Goal: Task Accomplishment & Management: Use online tool/utility

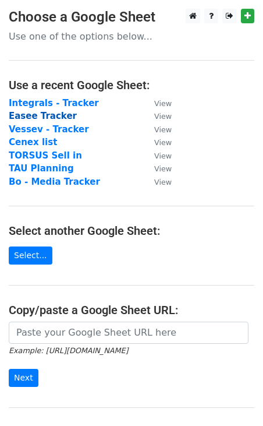
click at [28, 117] on strong "Easee Tracker" at bounding box center [43, 116] width 68 height 10
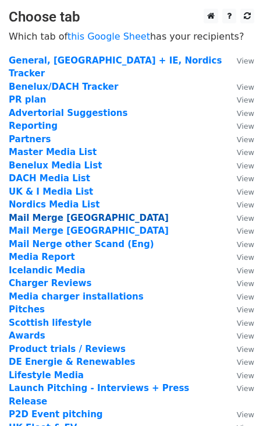
click at [52, 213] on strong "Mail Merge Norway" at bounding box center [89, 218] width 160 height 10
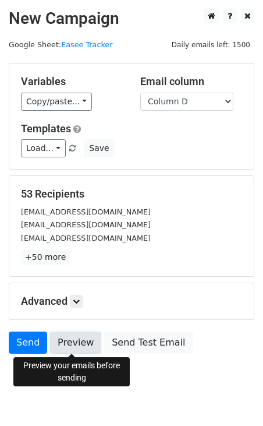
click at [74, 340] on link "Preview" at bounding box center [75, 343] width 51 height 22
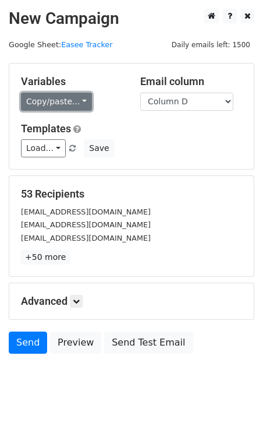
click at [51, 97] on link "Copy/paste..." at bounding box center [56, 102] width 71 height 18
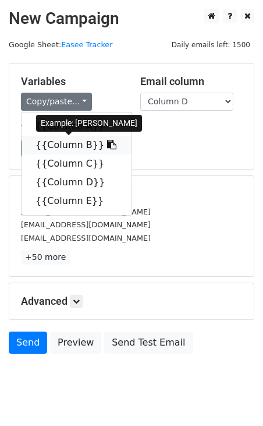
click at [63, 145] on link "{{Column B}}" at bounding box center [77, 145] width 110 height 19
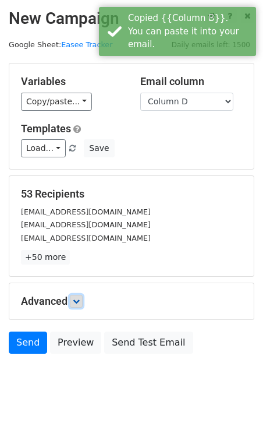
click at [76, 300] on icon at bounding box center [76, 301] width 7 height 7
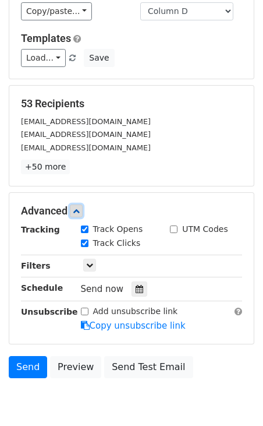
scroll to position [98, 0]
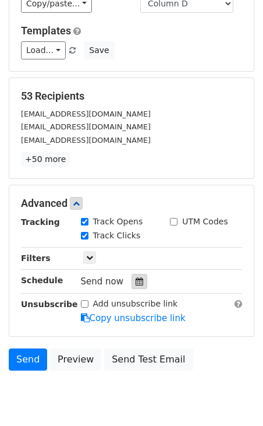
click at [136, 281] on icon at bounding box center [140, 281] width 8 height 8
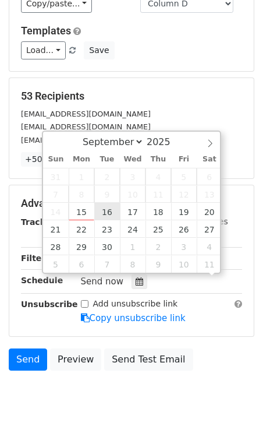
scroll to position [1, 0]
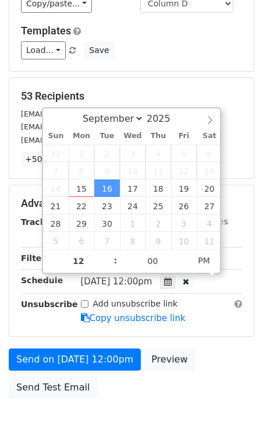
click at [137, 281] on span "Tue, Sep 16, 12:00pm" at bounding box center [117, 281] width 72 height 10
click at [211, 258] on span "PM" at bounding box center [204, 260] width 32 height 23
type input "2025-09-16 01:00"
type input "01"
click at [110, 254] on span at bounding box center [110, 255] width 8 height 12
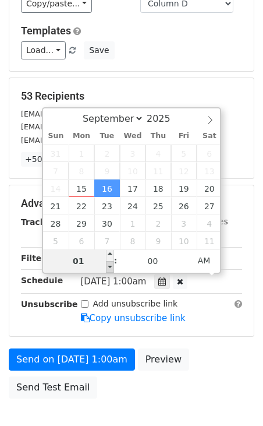
type input "2025-09-16 00:00"
type input "12"
click at [111, 266] on span at bounding box center [110, 267] width 8 height 12
type input "2025-09-16 23:00"
type input "11"
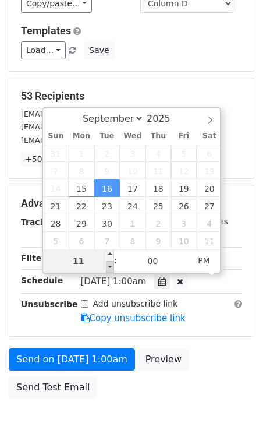
click at [111, 266] on span at bounding box center [110, 267] width 8 height 12
type input "2025-09-16 22:00"
type input "10"
click at [111, 266] on span at bounding box center [110, 267] width 8 height 12
type input "[DATE] 21:00"
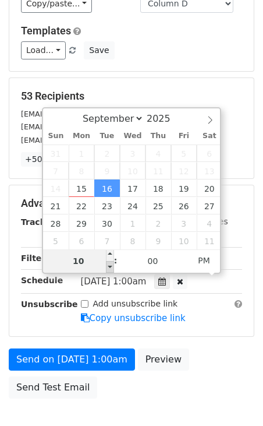
type input "09"
click at [111, 266] on span at bounding box center [110, 267] width 8 height 12
type input "[DATE] 20:00"
type input "08"
click at [111, 266] on span at bounding box center [110, 267] width 8 height 12
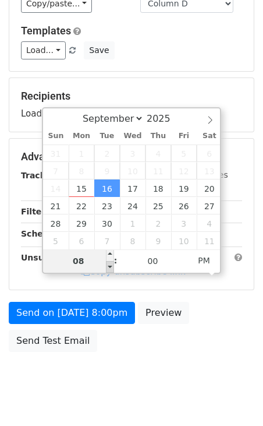
type input "2025-09-16 19:00"
type input "07"
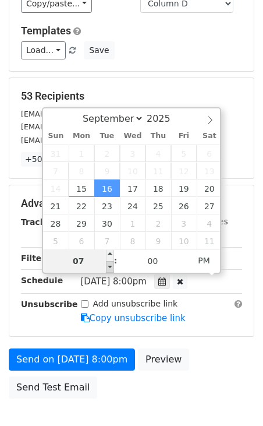
click at [110, 265] on span at bounding box center [110, 267] width 8 height 12
type input "2025-09-16 20:00"
type input "08"
click at [110, 254] on span at bounding box center [110, 255] width 8 height 12
type input "2025-09-16 21:00"
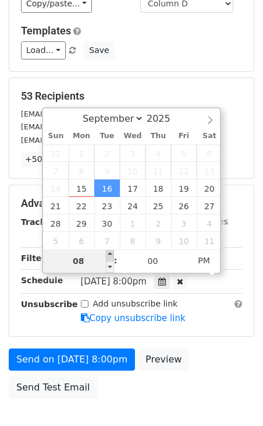
type input "09"
click at [110, 254] on span at bounding box center [110, 255] width 8 height 12
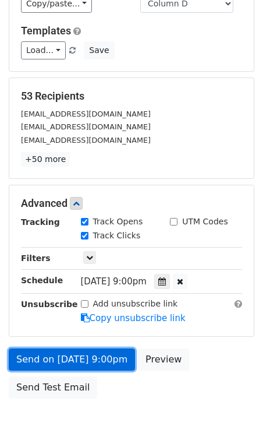
click at [45, 355] on link "Send on Sep 16 at 9:00pm" at bounding box center [72, 360] width 126 height 22
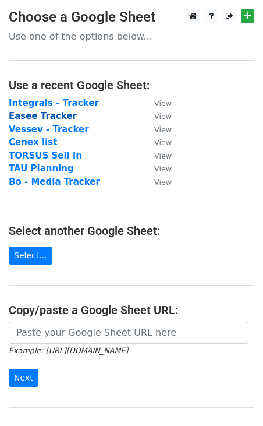
click at [40, 117] on strong "Easee Tracker" at bounding box center [43, 116] width 68 height 10
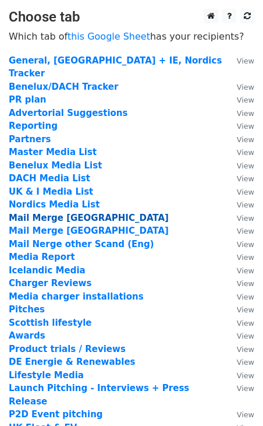
click at [61, 213] on strong "Mail Merge [GEOGRAPHIC_DATA]" at bounding box center [89, 218] width 160 height 10
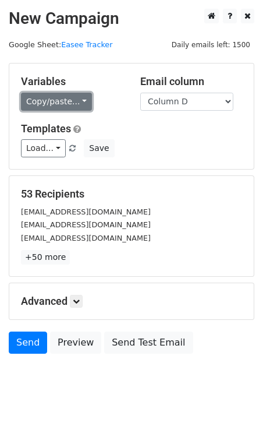
click at [40, 103] on link "Copy/paste..." at bounding box center [56, 102] width 71 height 18
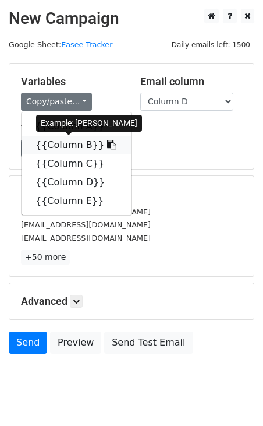
click at [63, 144] on link "{{Column B}}" at bounding box center [77, 145] width 110 height 19
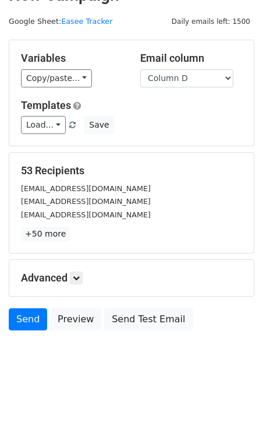
scroll to position [27, 0]
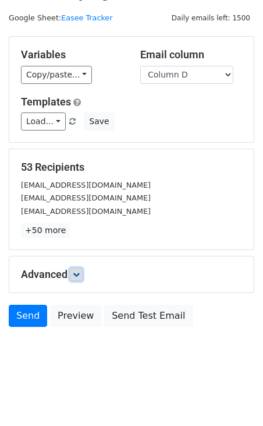
click at [80, 273] on icon at bounding box center [76, 274] width 7 height 7
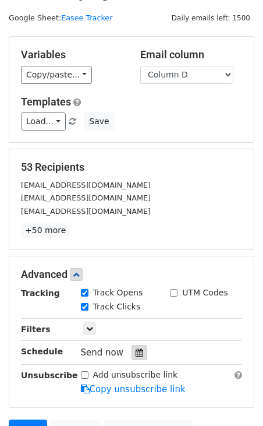
click at [136, 351] on icon at bounding box center [140, 353] width 8 height 8
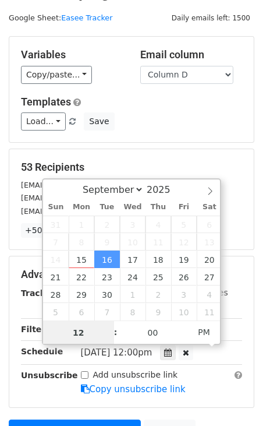
scroll to position [1, 0]
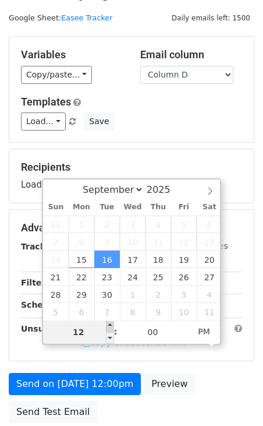
type input "2025-09-16 13:00"
type input "01"
click at [111, 326] on span at bounding box center [110, 327] width 8 height 12
type input "2025-09-16 14:00"
type input "02"
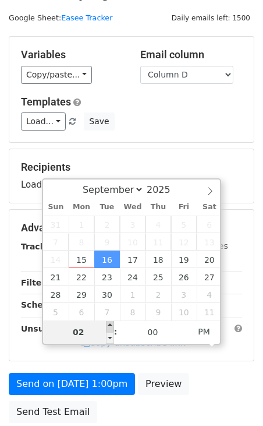
click at [111, 326] on span at bounding box center [110, 327] width 8 height 12
type input "2025-09-16 15:00"
type input "03"
click at [111, 326] on span at bounding box center [110, 327] width 8 height 12
type input "2025-09-16 16:00"
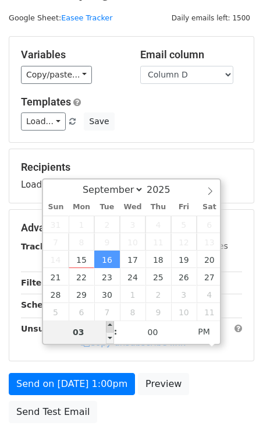
type input "04"
click at [111, 326] on span at bounding box center [110, 327] width 8 height 12
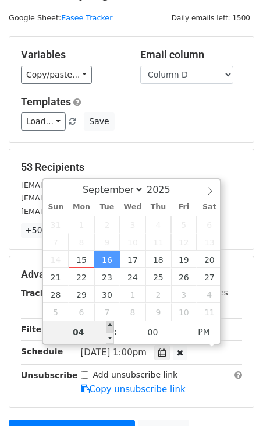
type input "2025-09-16 17:00"
type input "05"
click at [111, 326] on span at bounding box center [110, 327] width 8 height 12
type input "2025-09-16 18:00"
type input "06"
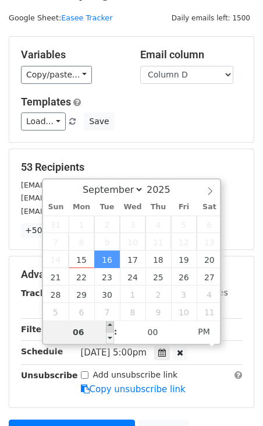
click at [111, 326] on span at bounding box center [110, 327] width 8 height 12
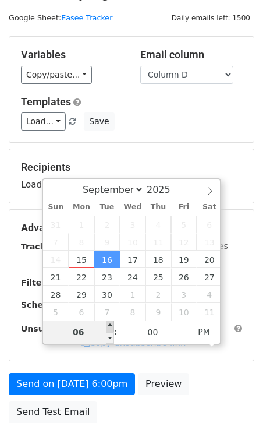
type input "2025-09-16 19:00"
type input "07"
click at [111, 326] on span at bounding box center [110, 327] width 8 height 12
type input "2025-09-16 20:00"
type input "08"
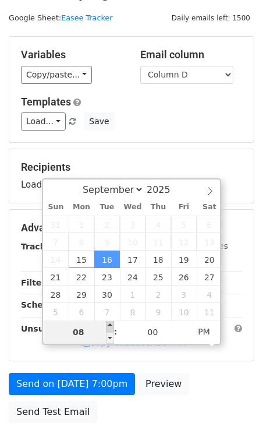
click at [111, 326] on span at bounding box center [110, 327] width 8 height 12
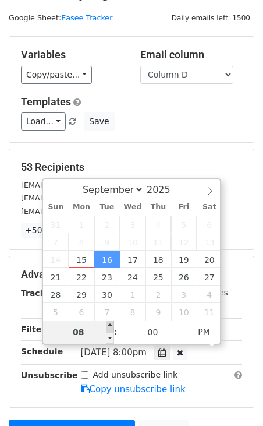
type input "2025-09-16 21:00"
type input "09"
click at [111, 326] on span at bounding box center [110, 327] width 8 height 12
type input "2025-09-16 20:00"
type input "08"
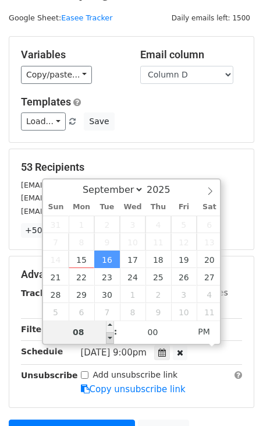
click at [111, 336] on span at bounding box center [110, 338] width 8 height 12
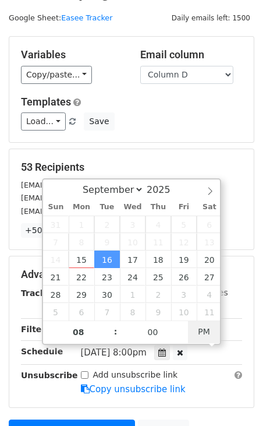
type input "[DATE] 08:00"
click at [205, 333] on span "PM" at bounding box center [204, 331] width 32 height 23
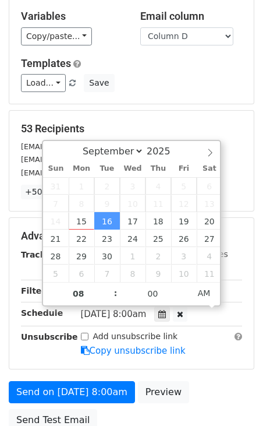
scroll to position [67, 0]
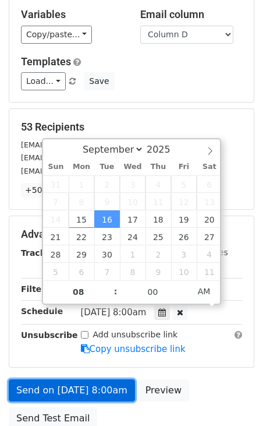
click at [75, 387] on link "Send on [DATE] 8:00am" at bounding box center [72, 390] width 126 height 22
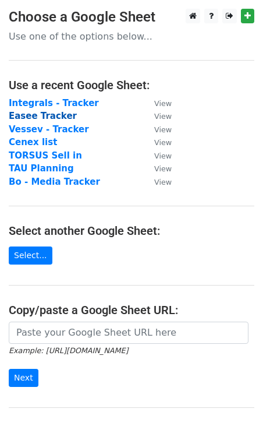
click at [22, 118] on strong "Easee Tracker" at bounding box center [43, 116] width 68 height 10
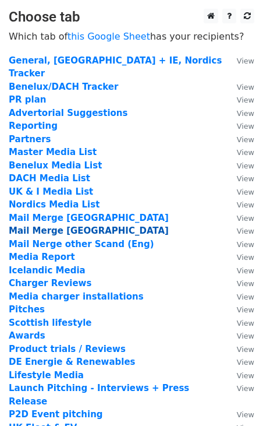
click at [29, 226] on strong "Mail Merge sweden" at bounding box center [89, 231] width 160 height 10
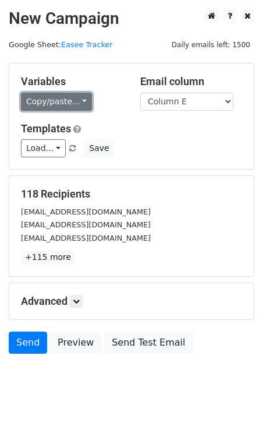
click at [76, 105] on link "Copy/paste..." at bounding box center [56, 102] width 71 height 18
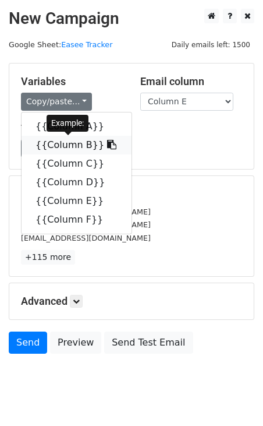
click at [69, 144] on link "{{Column B}}" at bounding box center [77, 145] width 110 height 19
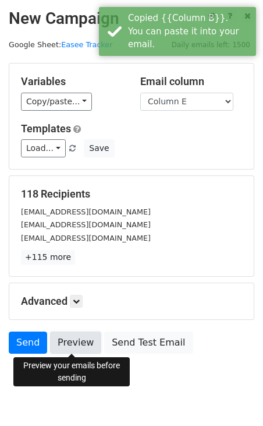
click at [72, 340] on link "Preview" at bounding box center [75, 343] width 51 height 22
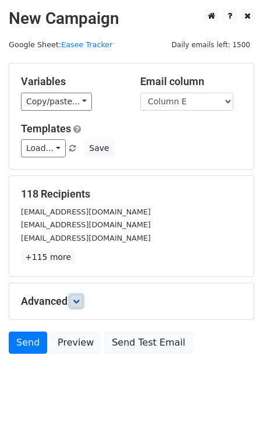
click at [80, 299] on icon at bounding box center [76, 301] width 7 height 7
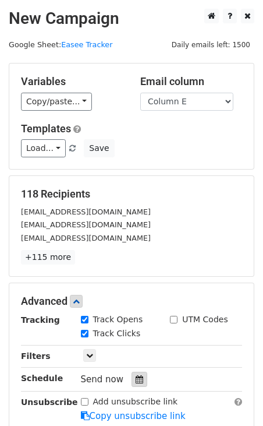
click at [136, 379] on icon at bounding box center [140, 379] width 8 height 8
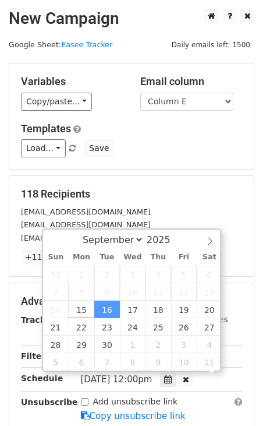
scroll to position [1, 0]
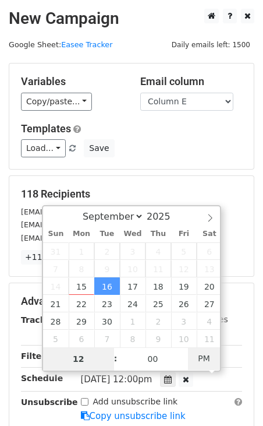
click at [205, 354] on span "PM" at bounding box center [204, 358] width 32 height 23
type input "[DATE] 01:00"
type input "01"
click at [108, 353] on span at bounding box center [110, 353] width 8 height 12
type input "[DATE] 02:00"
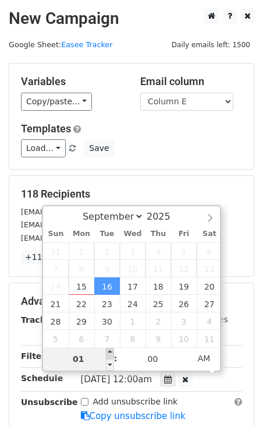
type input "02"
click at [108, 353] on span at bounding box center [110, 353] width 8 height 12
type input "[DATE] 03:00"
type input "03"
click at [108, 353] on span at bounding box center [110, 353] width 8 height 12
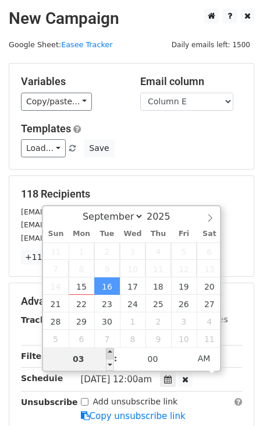
type input "[DATE] 04:00"
type input "04"
click at [108, 353] on span at bounding box center [110, 353] width 8 height 12
type input "[DATE] 05:00"
type input "05"
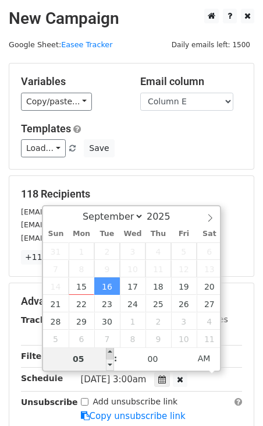
click at [108, 353] on span at bounding box center [110, 353] width 8 height 12
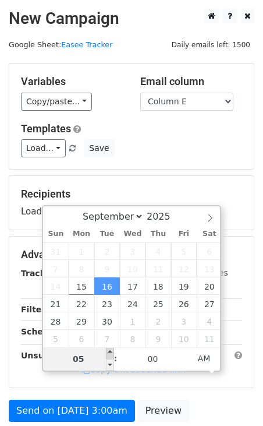
type input "[DATE] 06:00"
type input "06"
click at [108, 353] on span at bounding box center [110, 353] width 8 height 12
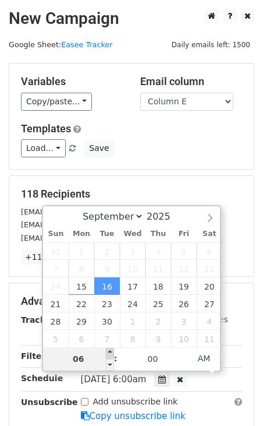
type input "[DATE] 07:00"
type input "07"
click at [108, 353] on span at bounding box center [110, 353] width 8 height 12
type input "[DATE] 08:00"
type input "08"
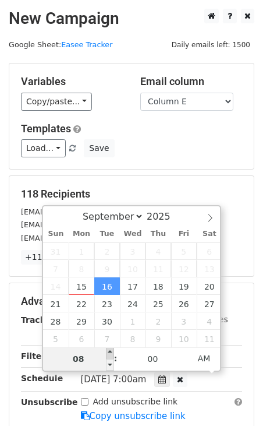
click at [108, 353] on span at bounding box center [110, 353] width 8 height 12
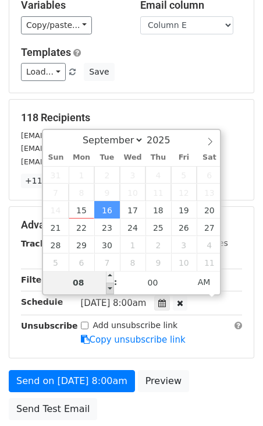
scroll to position [79, 0]
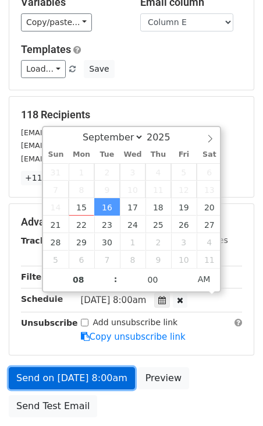
click at [92, 378] on link "Send on [DATE] 8:00am" at bounding box center [72, 378] width 126 height 22
